Goal: Information Seeking & Learning: Check status

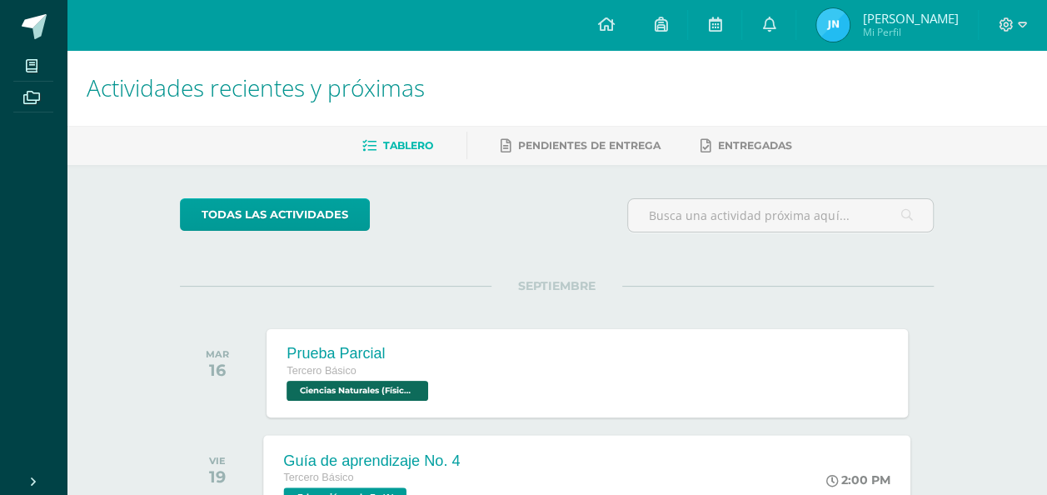
click at [894, 441] on div "2:00 PM" at bounding box center [867, 479] width 87 height 89
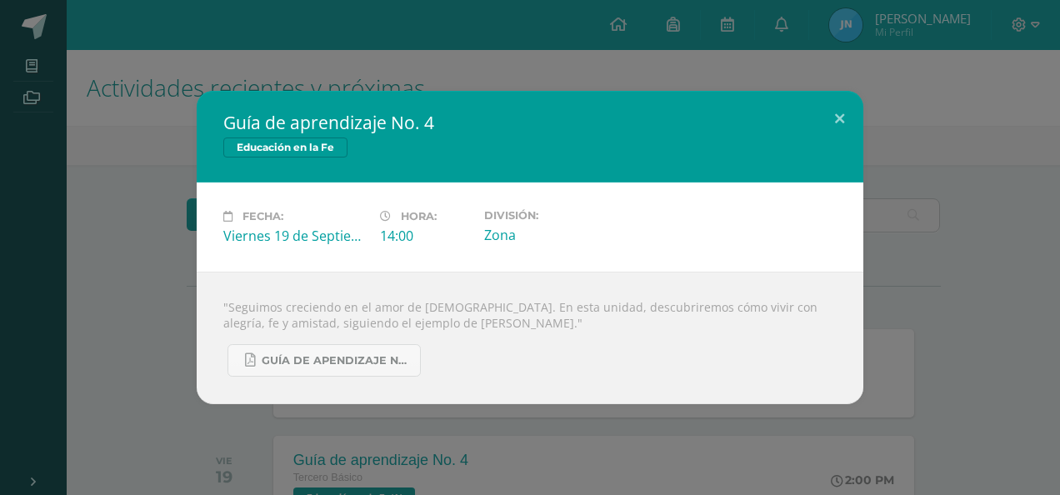
click at [902, 97] on div "Guía de aprendizaje No. 4 Educación en la Fe Fecha: [DATE] Hora: 14:00 División:" at bounding box center [530, 247] width 1047 height 313
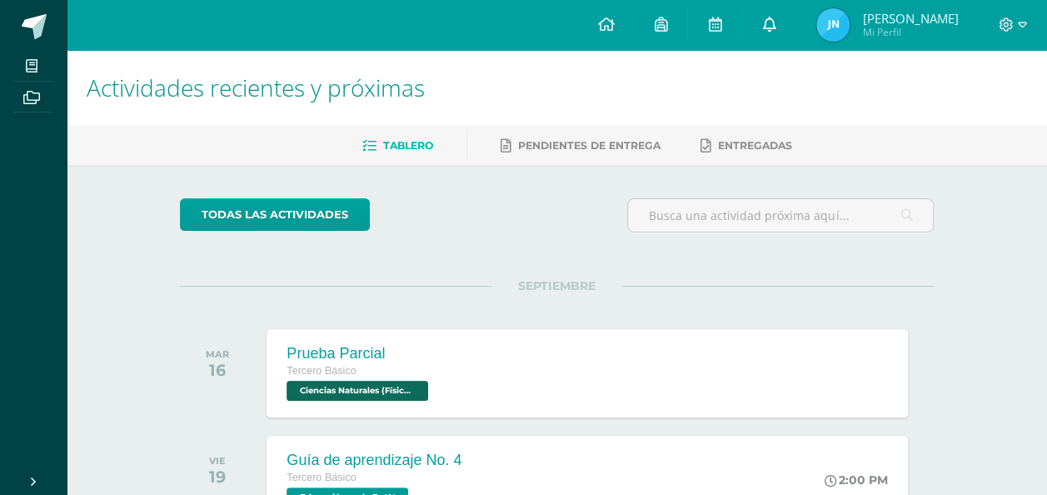
click at [796, 41] on link at bounding box center [768, 25] width 53 height 50
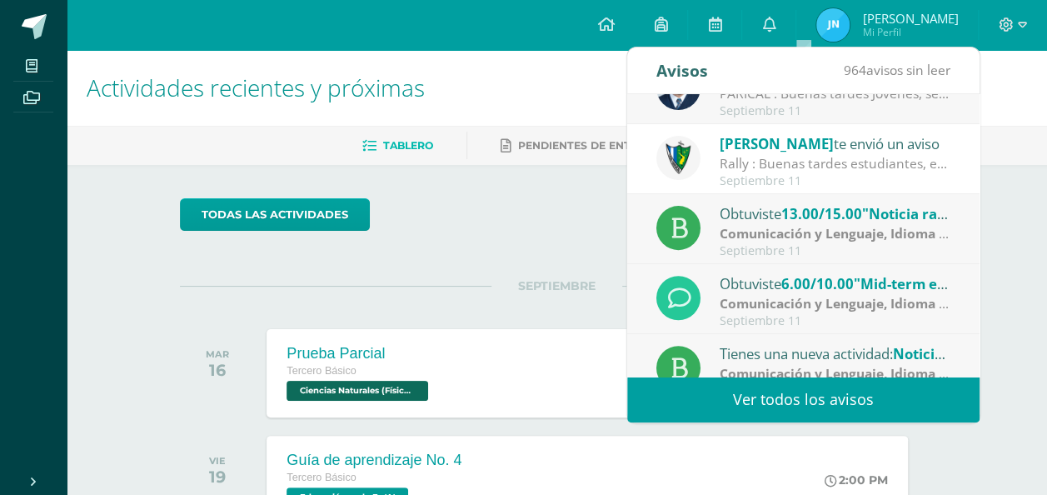
scroll to position [277, 0]
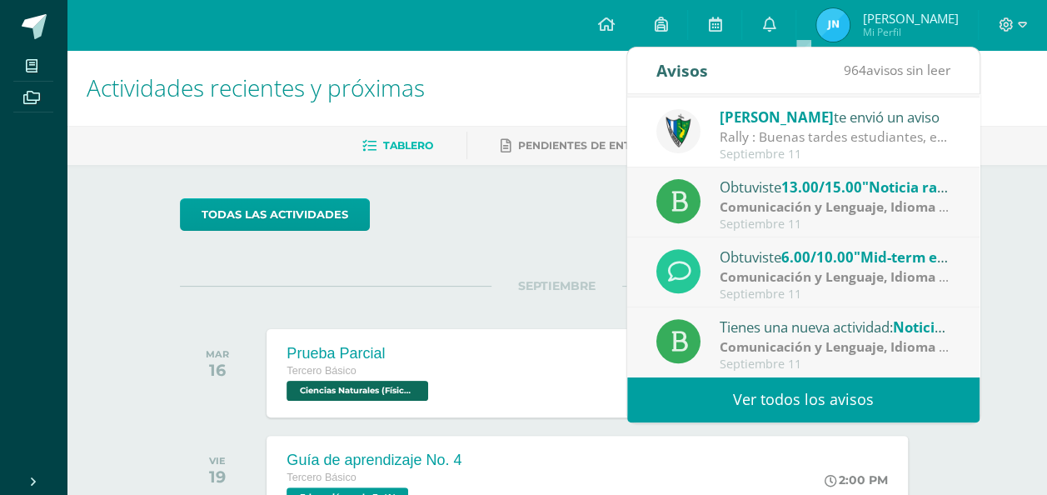
click at [808, 398] on link "Ver todos los avisos" at bounding box center [803, 400] width 352 height 46
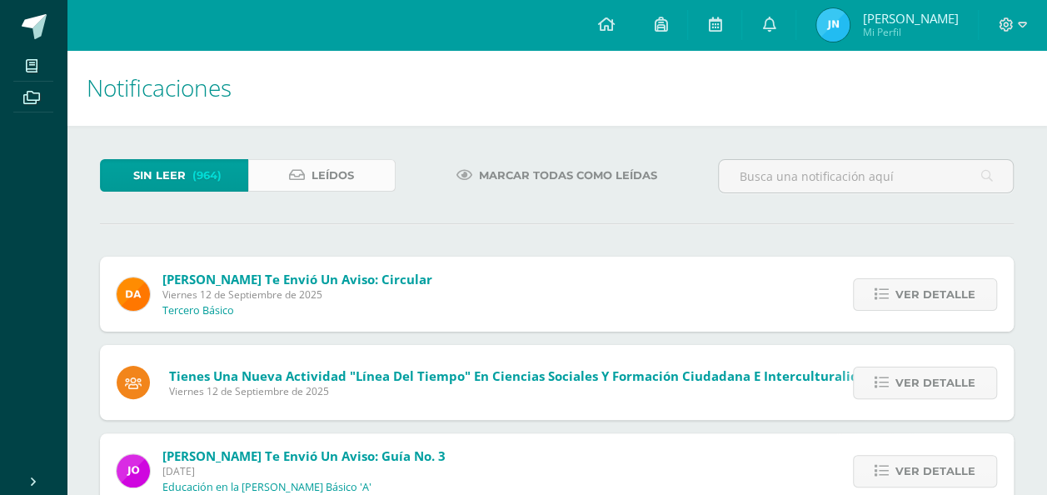
click at [332, 176] on span "Leídos" at bounding box center [333, 175] width 42 height 31
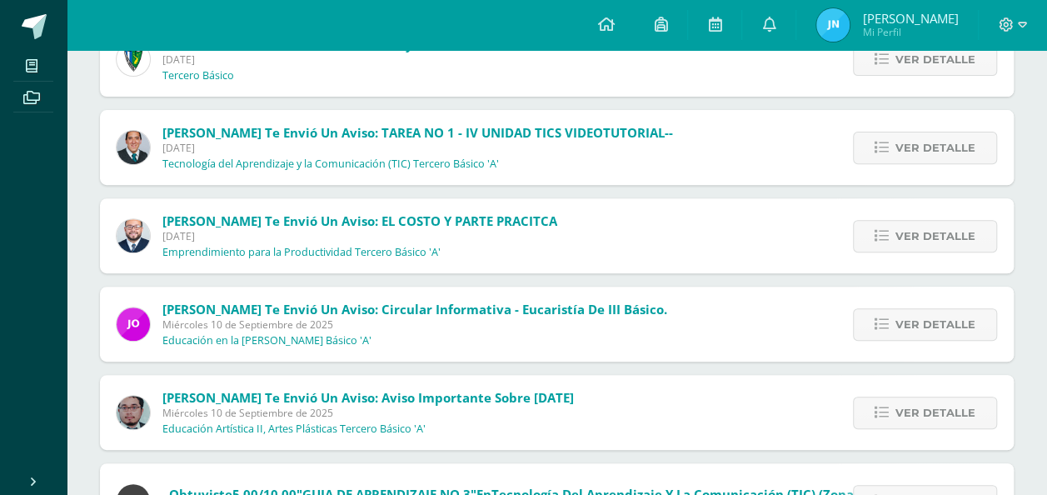
scroll to position [250, 0]
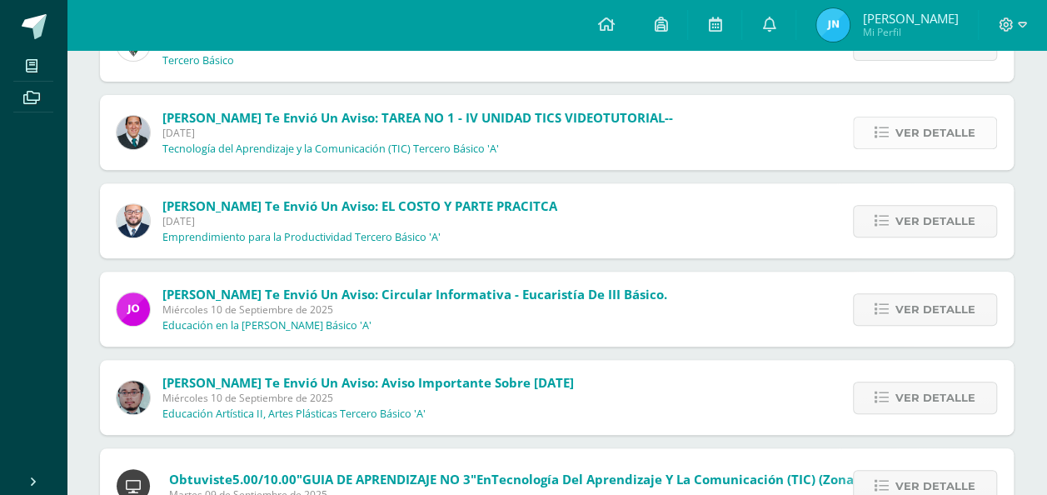
click at [907, 134] on span "Ver detalle" at bounding box center [936, 132] width 80 height 31
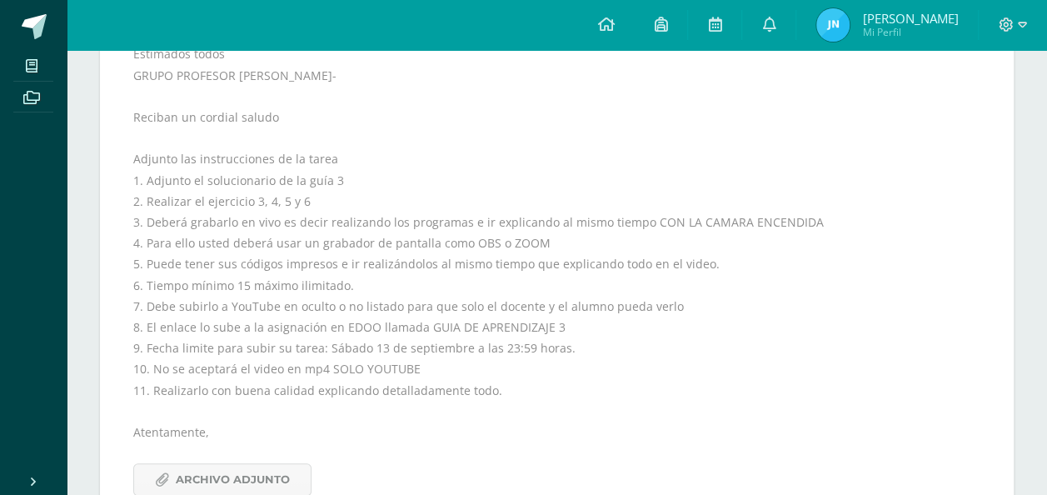
scroll to position [417, 0]
